Goal: Transaction & Acquisition: Purchase product/service

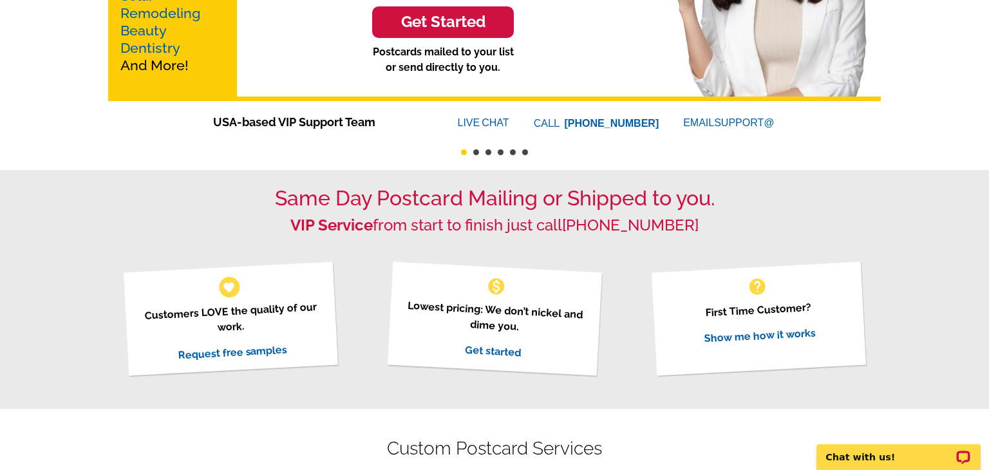
scroll to position [256, 0]
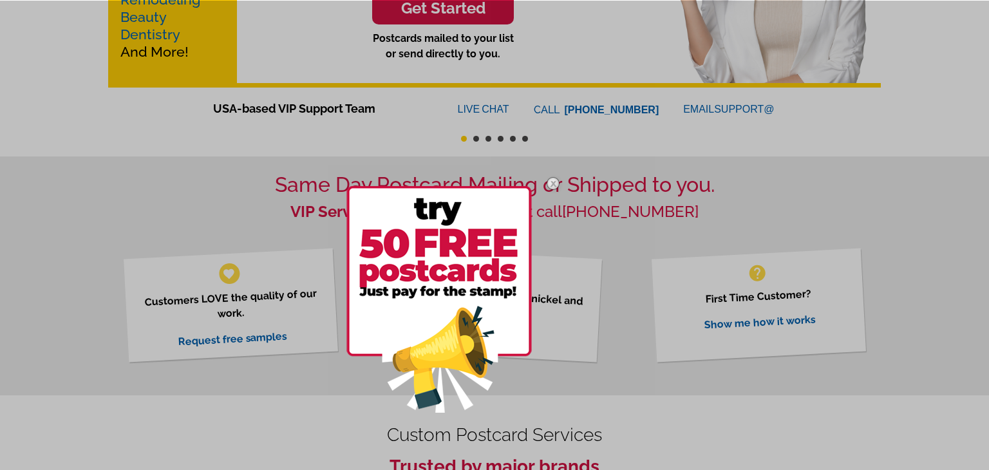
click at [551, 184] on img at bounding box center [553, 183] width 37 height 37
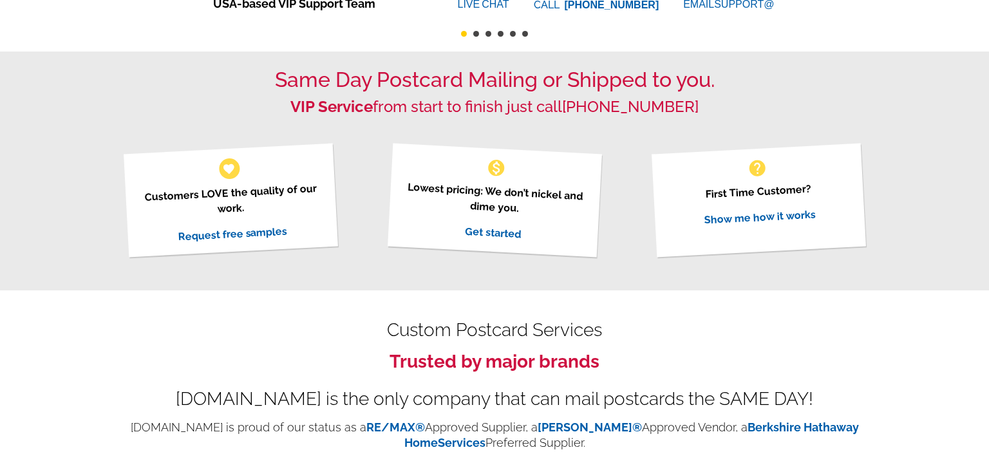
scroll to position [366, 0]
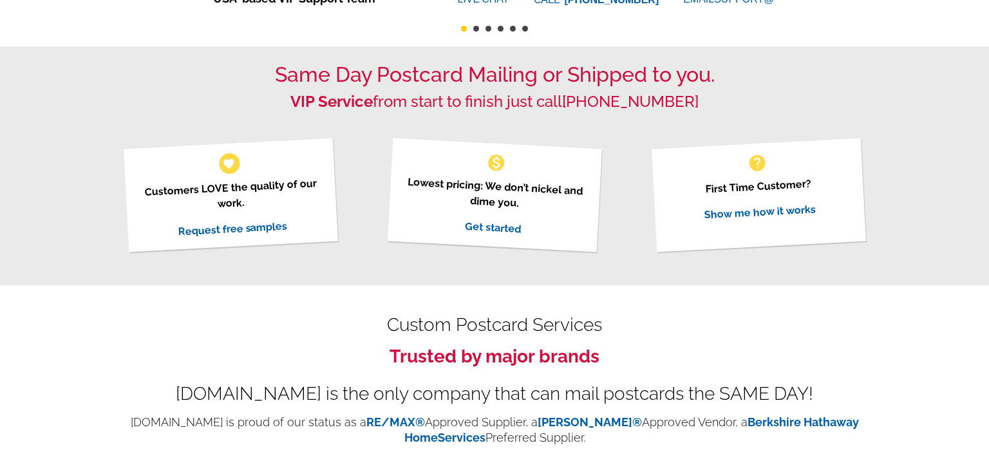
click at [477, 232] on div "monetization_on Lowest pricing: We don’t nickel and dime you. Get started" at bounding box center [495, 195] width 214 height 114
click at [478, 231] on link "Get started" at bounding box center [492, 227] width 57 height 15
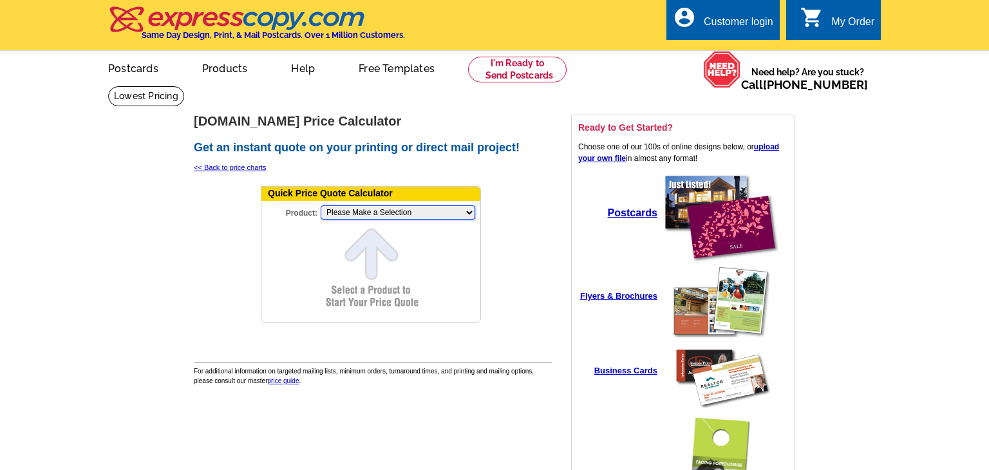
click at [386, 208] on select "Please Make a Selection Jumbo Postcard (5.5" x 8.5") Regular Postcard (4.25" x …" at bounding box center [398, 212] width 155 height 14
